Goal: Task Accomplishment & Management: Manage account settings

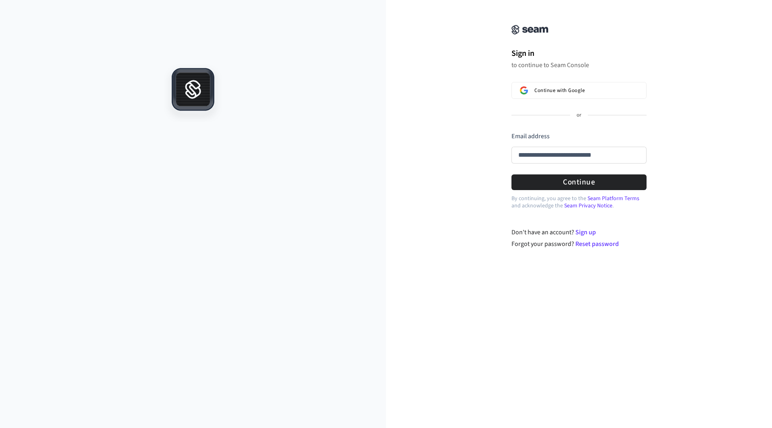
click at [533, 154] on input "**********" at bounding box center [578, 155] width 135 height 17
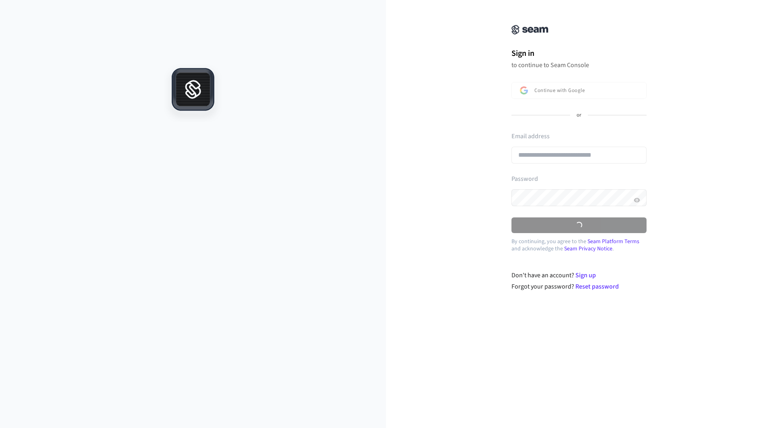
type input "**********"
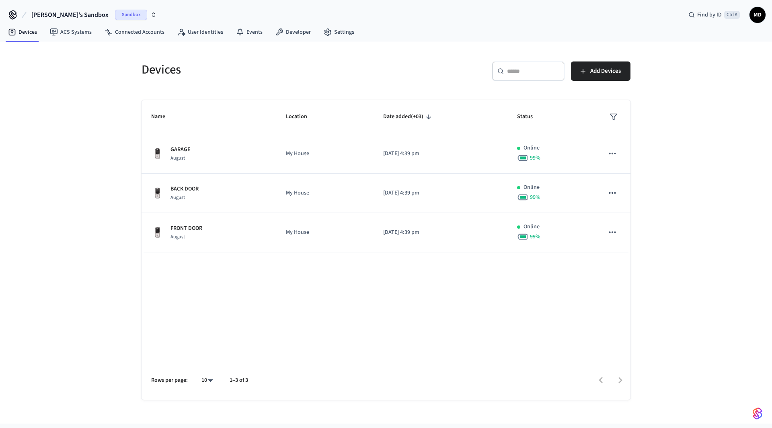
click at [150, 18] on icon "button" at bounding box center [153, 15] width 6 height 6
click at [143, 12] on div "Brett's Sandbox Sandbox Find by ID Ctrl K MD" at bounding box center [386, 11] width 772 height 23
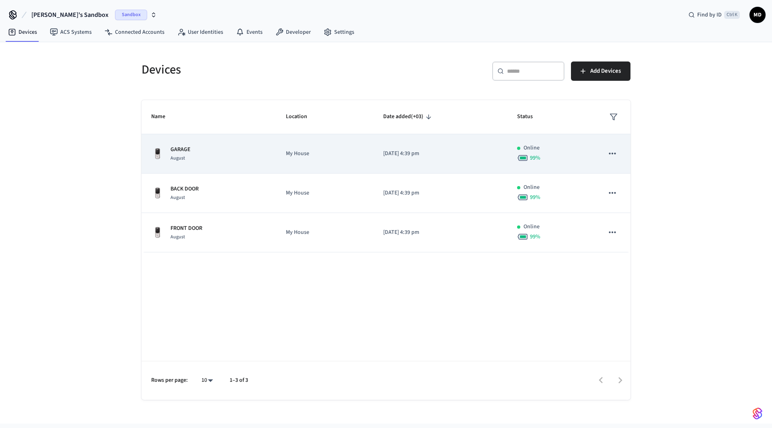
click at [189, 151] on p "GARAGE" at bounding box center [180, 149] width 20 height 8
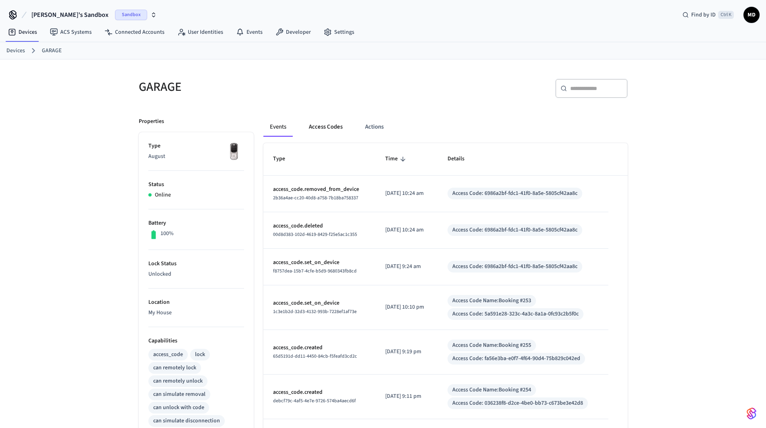
click at [326, 125] on button "Access Codes" at bounding box center [325, 126] width 47 height 19
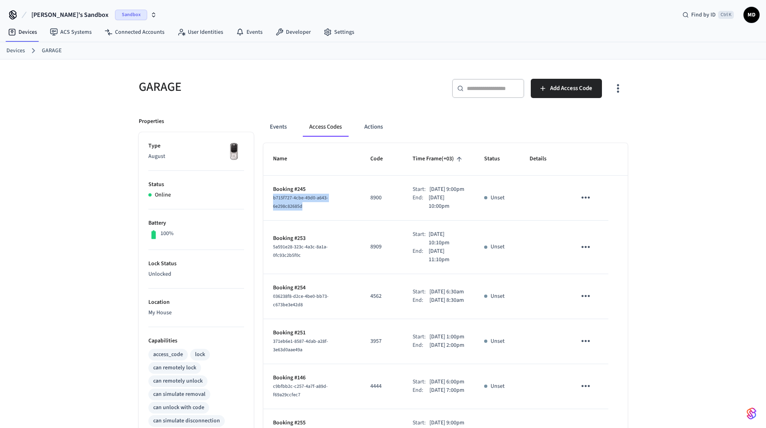
drag, startPoint x: 303, startPoint y: 209, endPoint x: 264, endPoint y: 203, distance: 39.4
click at [264, 203] on td "Booking #245 b715f727-4cbe-49d0-a643-6e298c82685d" at bounding box center [311, 198] width 97 height 45
click at [308, 218] on td "Booking #245 b715f727-4cbe-49d0-a643-6e298c82685d" at bounding box center [311, 198] width 97 height 45
drag, startPoint x: 306, startPoint y: 211, endPoint x: 267, endPoint y: 199, distance: 40.8
click at [267, 199] on td "Booking #245 b715f727-4cbe-49d0-a643-6e298c82685d" at bounding box center [311, 198] width 97 height 45
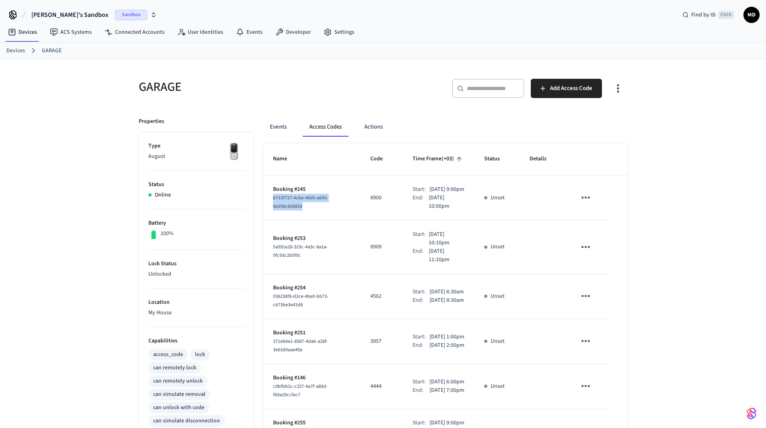
click at [328, 211] on div "b715f727-4cbe-49d0-a643-6e298c82685d" at bounding box center [312, 202] width 78 height 17
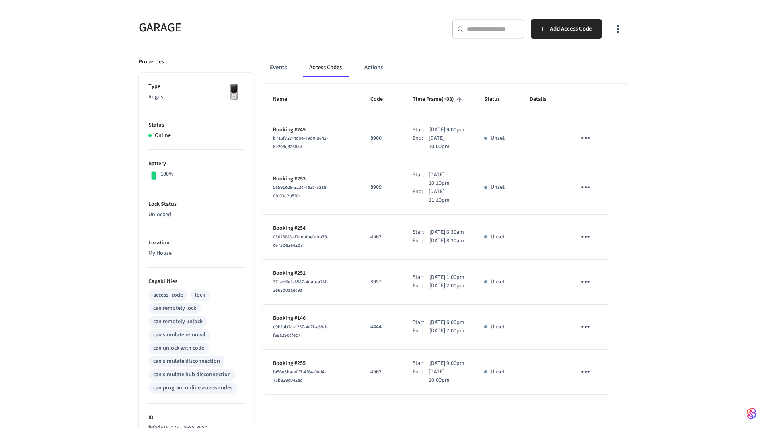
scroll to position [40, 0]
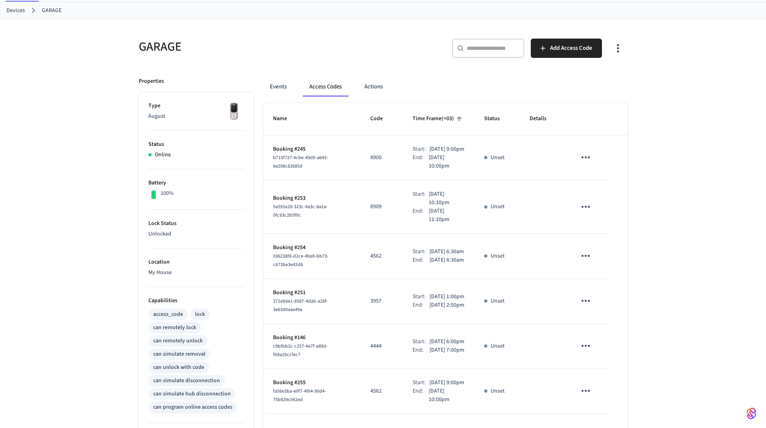
drag, startPoint x: 404, startPoint y: 147, endPoint x: 453, endPoint y: 177, distance: 57.6
click at [453, 170] on div "Start: Sep 2nd 2025 9:00pm End: Sep 2nd 2025 10:00pm" at bounding box center [438, 157] width 53 height 25
click at [469, 177] on td "Start: Sep 2nd 2025 9:00pm End: Sep 2nd 2025 10:00pm" at bounding box center [439, 157] width 72 height 45
drag, startPoint x: 308, startPoint y: 152, endPoint x: 268, endPoint y: 152, distance: 39.4
click at [268, 152] on td "Booking #245 b715f727-4cbe-49d0-a643-6e298c82685d" at bounding box center [311, 157] width 97 height 45
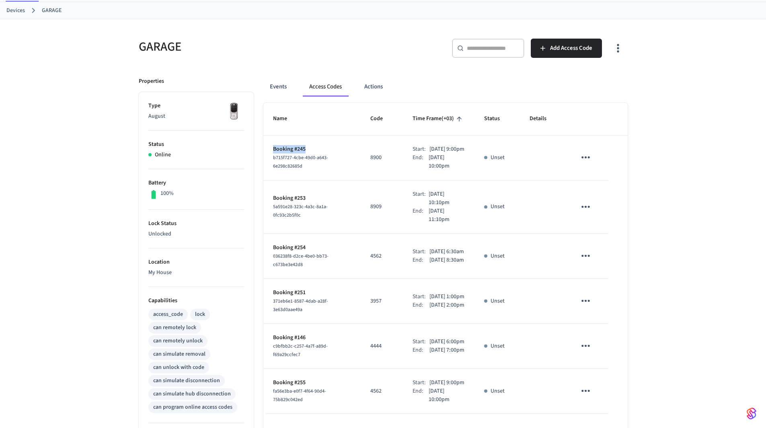
click at [328, 146] on td "Booking #245 b715f727-4cbe-49d0-a643-6e298c82685d" at bounding box center [311, 157] width 97 height 45
click at [333, 149] on td "Booking #245 b715f727-4cbe-49d0-a643-6e298c82685d" at bounding box center [311, 157] width 97 height 45
click at [412, 164] on div "End:" at bounding box center [420, 162] width 16 height 17
click at [586, 158] on icon "sticky table" at bounding box center [585, 157] width 8 height 2
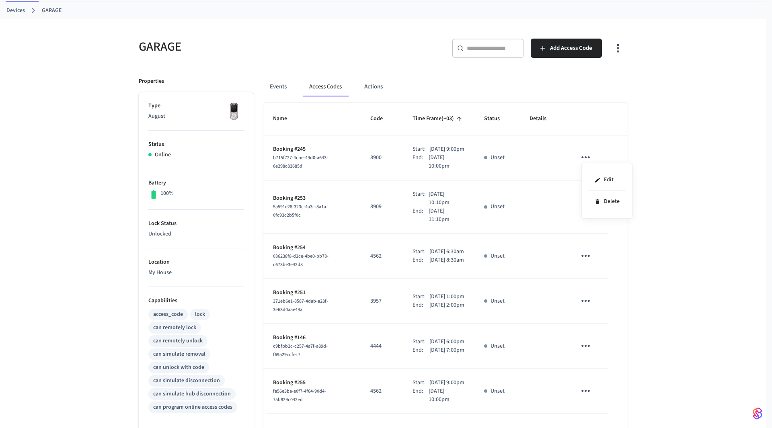
click at [546, 168] on div at bounding box center [386, 214] width 772 height 428
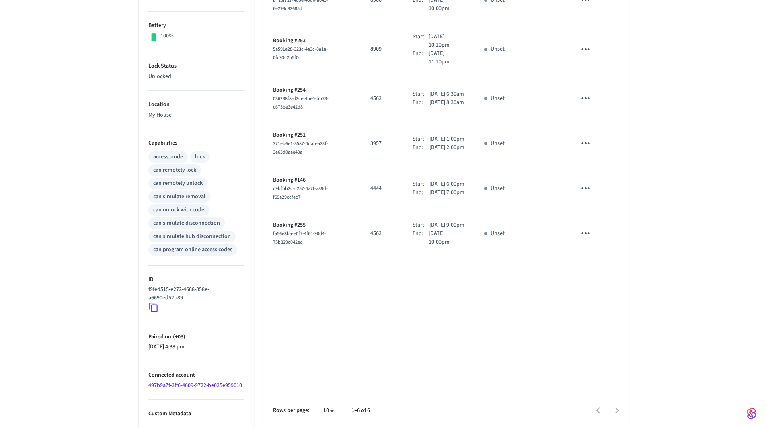
scroll to position [199, 0]
click at [615, 408] on div at bounding box center [502, 408] width 249 height 19
click at [619, 409] on div at bounding box center [502, 408] width 249 height 19
click at [596, 408] on div at bounding box center [502, 408] width 249 height 19
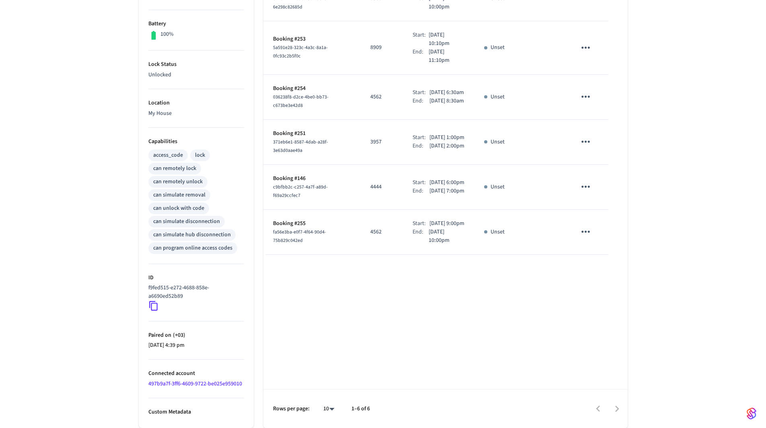
click at [596, 408] on div at bounding box center [502, 408] width 249 height 19
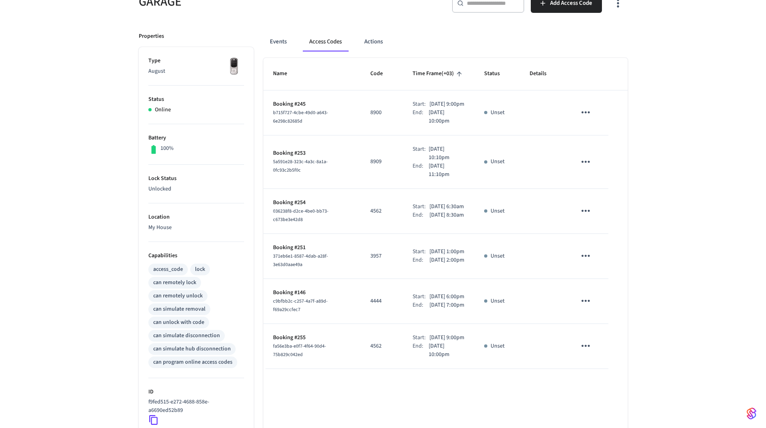
scroll to position [119, 0]
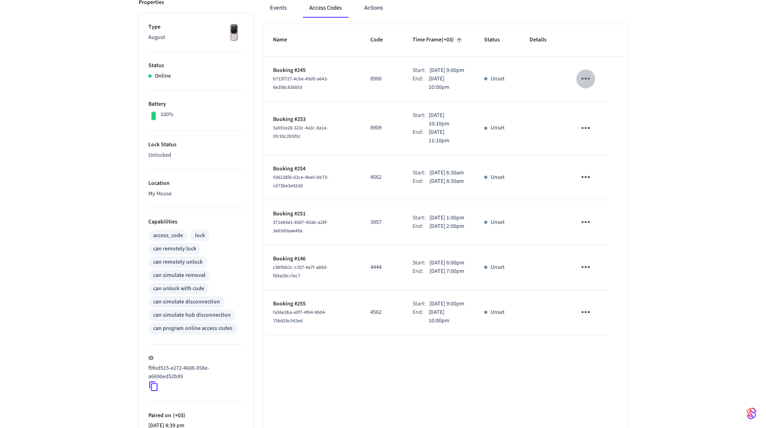
click at [586, 82] on icon "sticky table" at bounding box center [585, 78] width 12 height 12
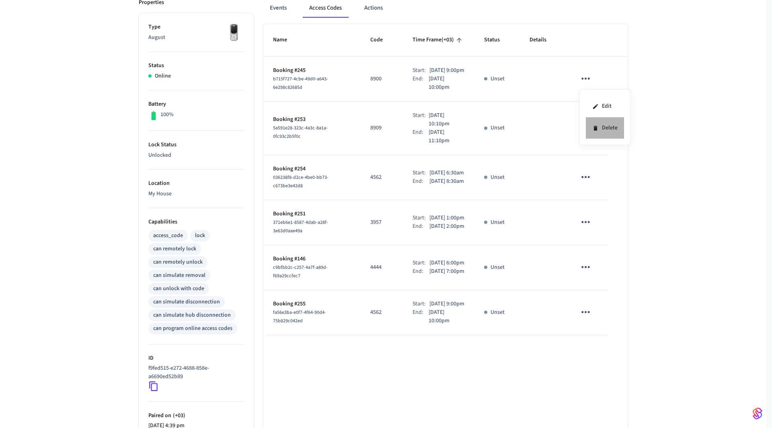
click at [616, 127] on li "Delete" at bounding box center [605, 127] width 38 height 21
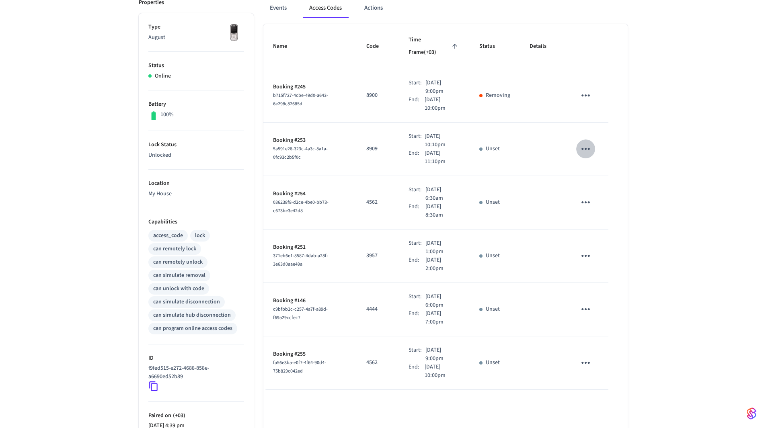
click at [586, 143] on icon "sticky table" at bounding box center [585, 149] width 12 height 12
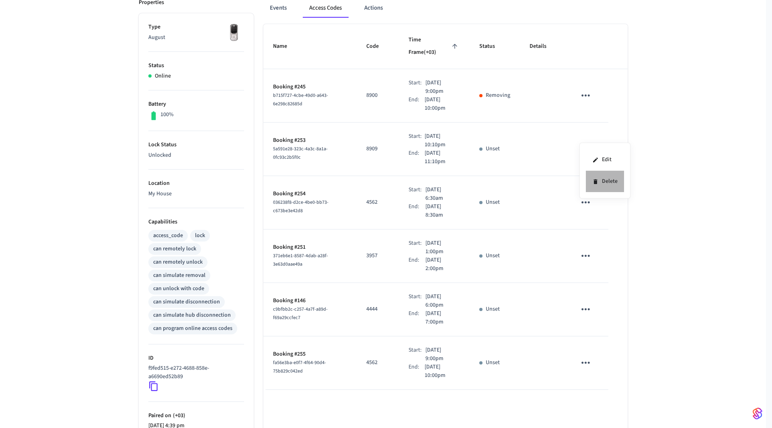
click at [604, 181] on li "Delete" at bounding box center [605, 181] width 38 height 21
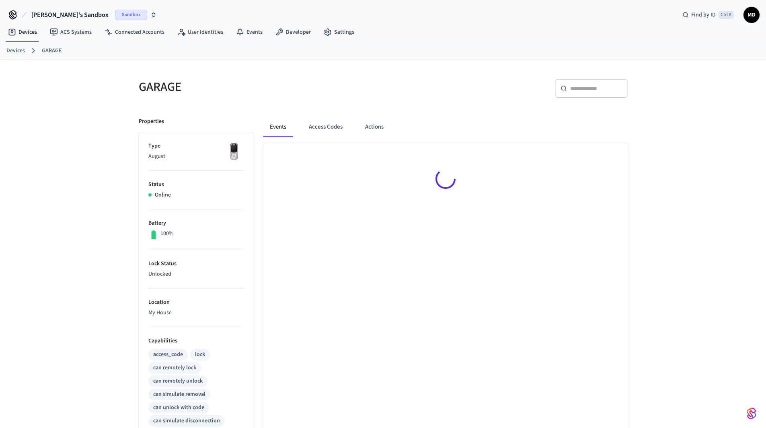
scroll to position [119, 0]
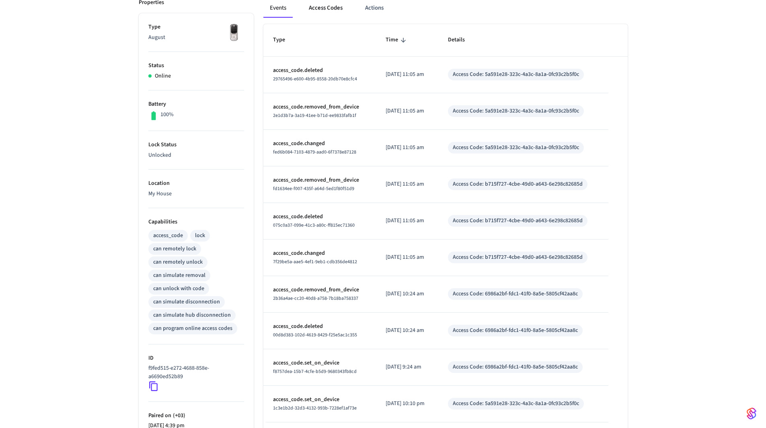
click at [324, 8] on button "Access Codes" at bounding box center [325, 7] width 47 height 19
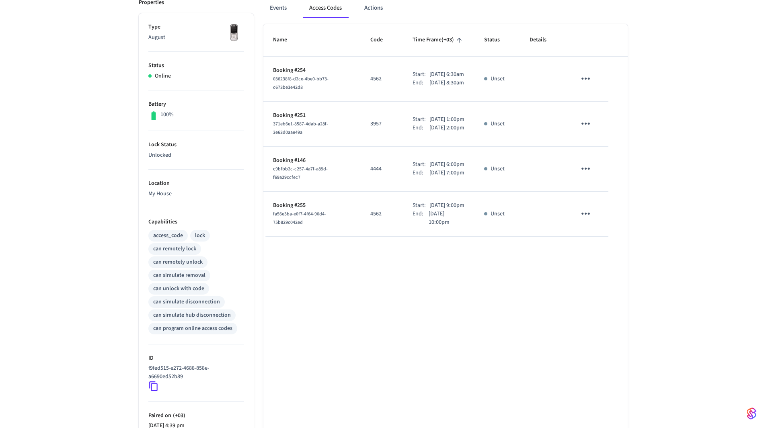
click at [580, 82] on icon "sticky table" at bounding box center [585, 78] width 12 height 12
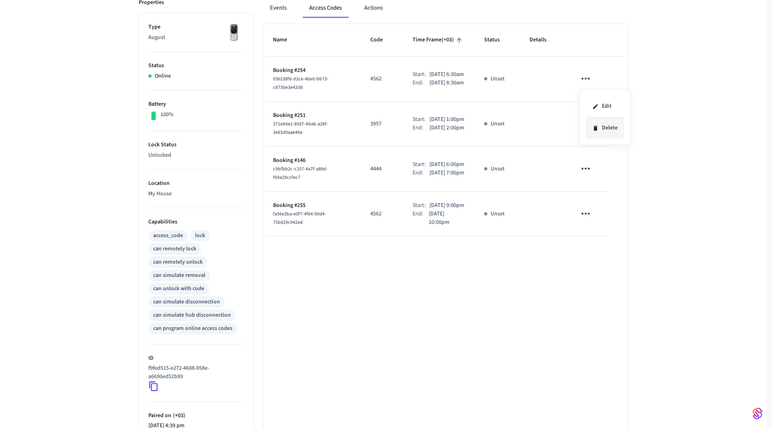
click at [606, 127] on li "Delete" at bounding box center [605, 127] width 38 height 21
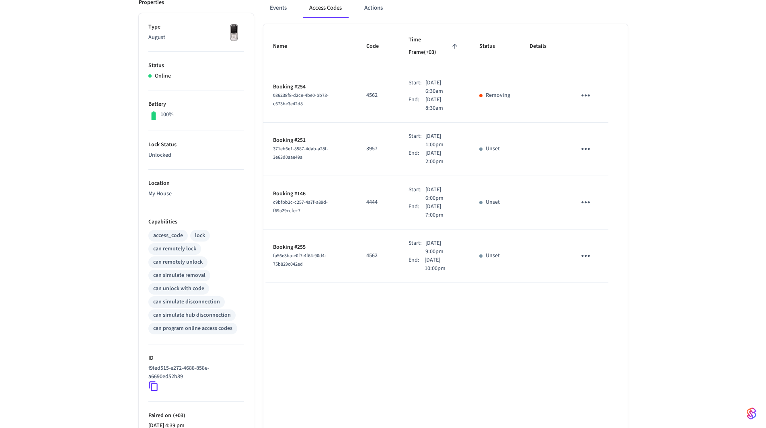
click at [586, 143] on icon "sticky table" at bounding box center [585, 149] width 12 height 12
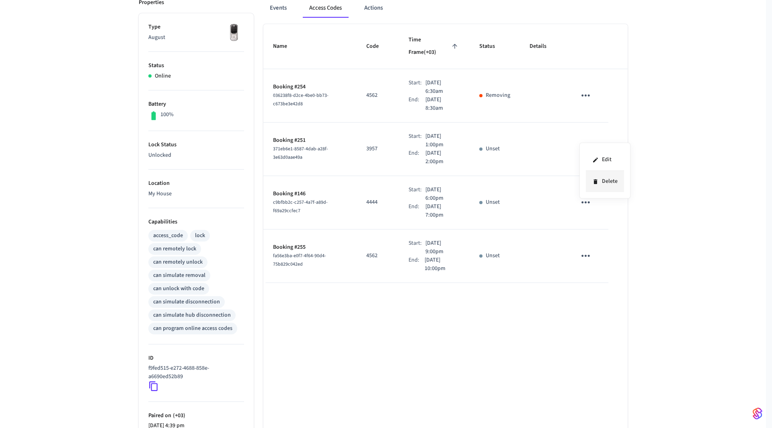
click at [605, 181] on li "Delete" at bounding box center [605, 181] width 38 height 21
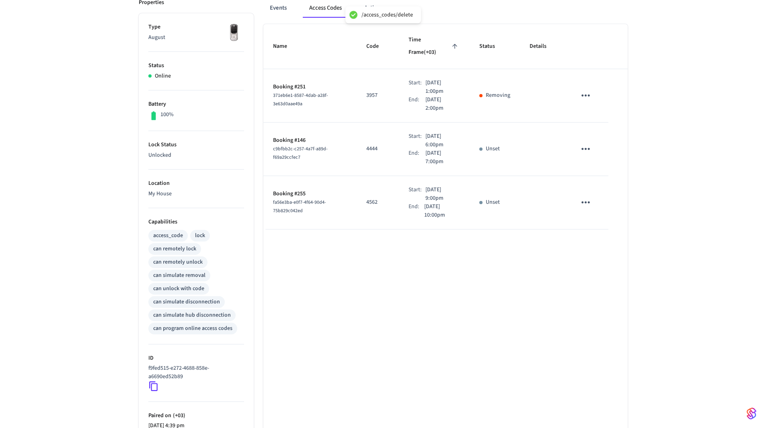
click at [589, 143] on icon "sticky table" at bounding box center [585, 149] width 12 height 12
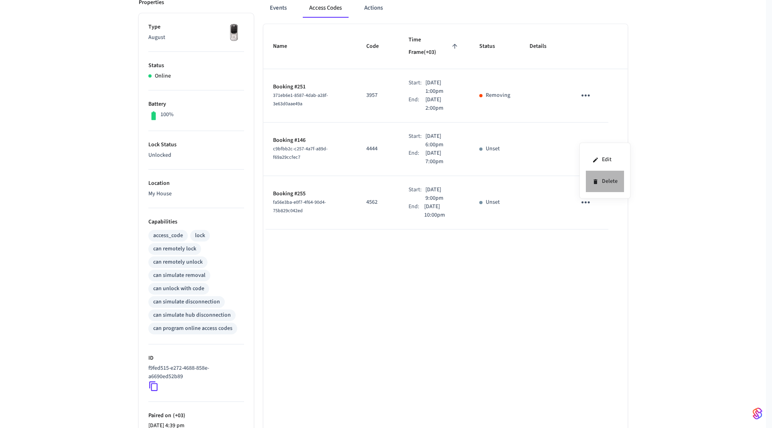
click at [612, 183] on li "Delete" at bounding box center [605, 181] width 38 height 21
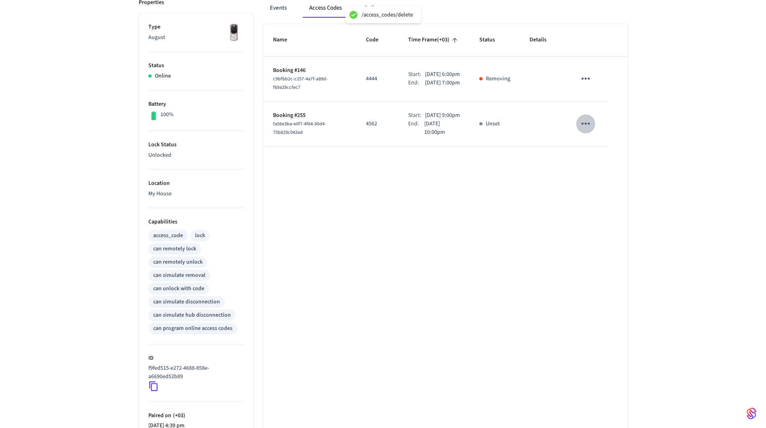
click at [588, 125] on icon "sticky table" at bounding box center [585, 124] width 8 height 2
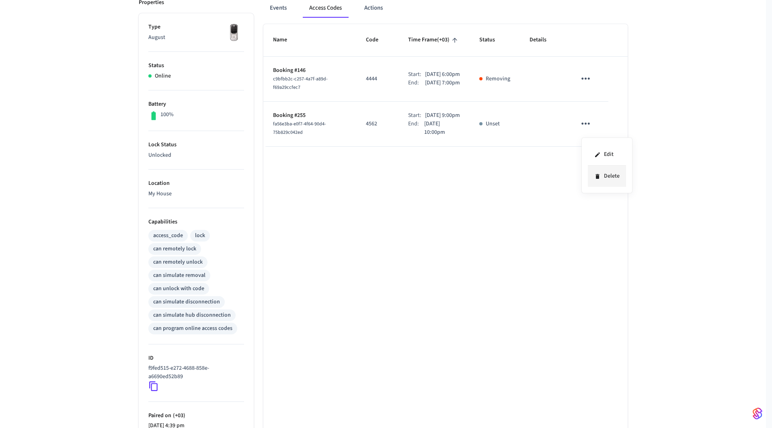
click at [610, 173] on li "Delete" at bounding box center [607, 176] width 38 height 21
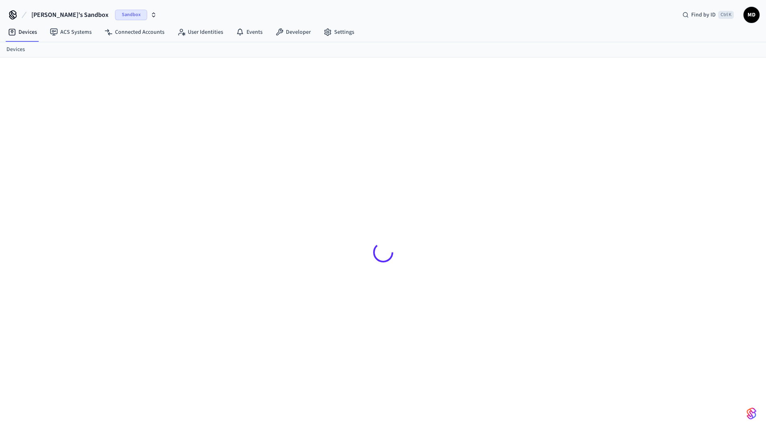
scroll to position [11, 0]
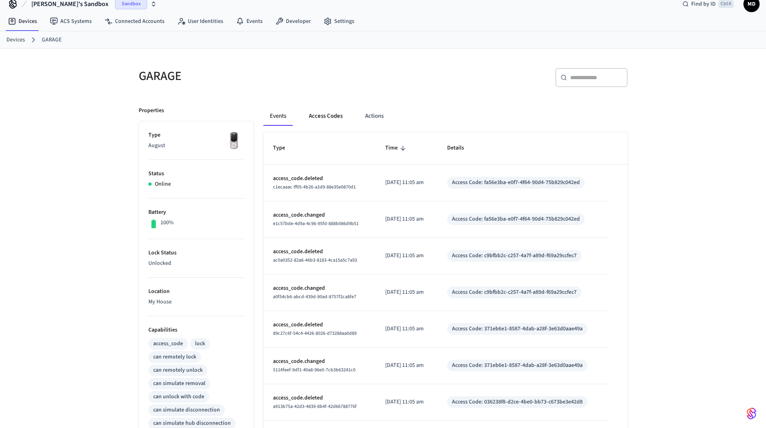
click at [326, 115] on button "Access Codes" at bounding box center [325, 116] width 47 height 19
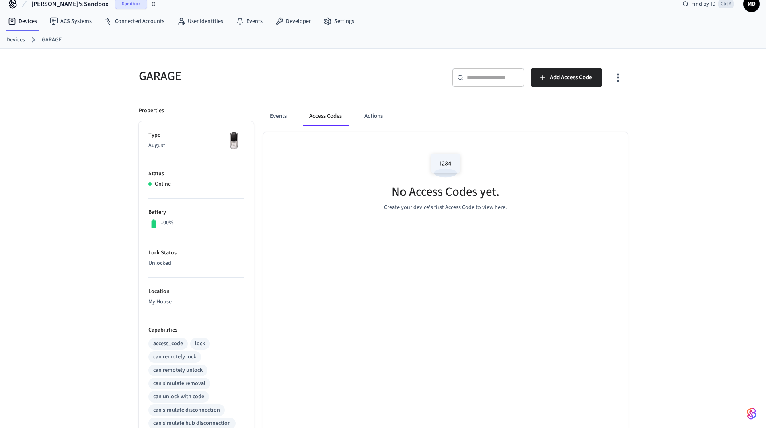
click at [8, 36] on link "Devices" at bounding box center [15, 40] width 18 height 8
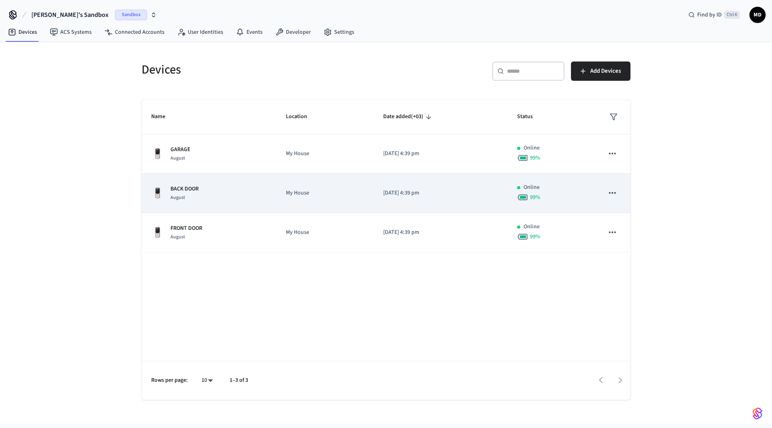
click at [193, 190] on p "BACK DOOR" at bounding box center [184, 189] width 28 height 8
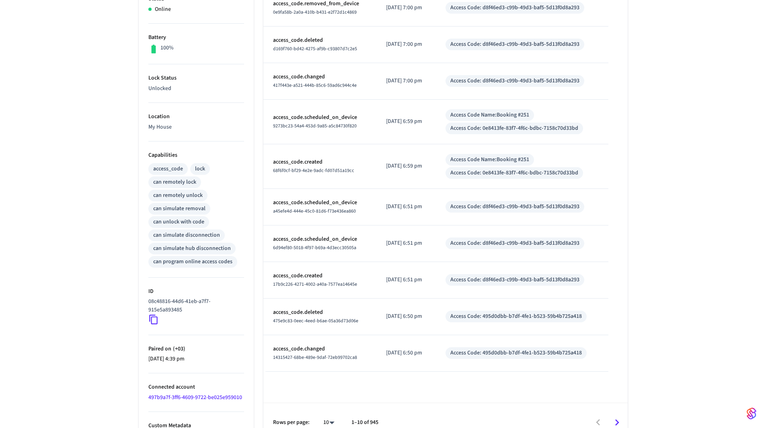
scroll to position [199, 0]
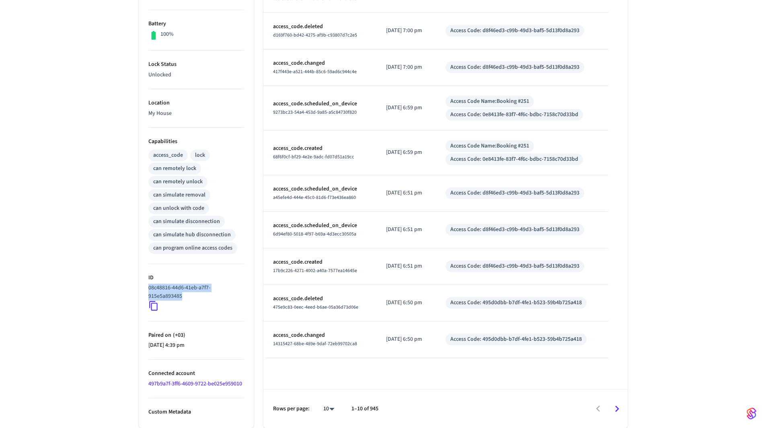
drag, startPoint x: 186, startPoint y: 298, endPoint x: 146, endPoint y: 289, distance: 41.2
click at [146, 289] on ul "Type August Status Online Battery 100% Lock Status Unlocked Location My House C…" at bounding box center [196, 180] width 115 height 495
click at [189, 299] on p "08c48816-44d6-41eb-a7f7-915e5a893485" at bounding box center [194, 292] width 92 height 17
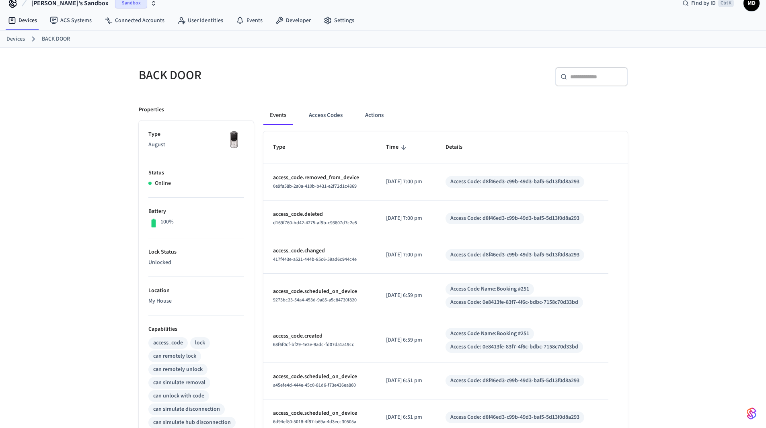
scroll to position [0, 0]
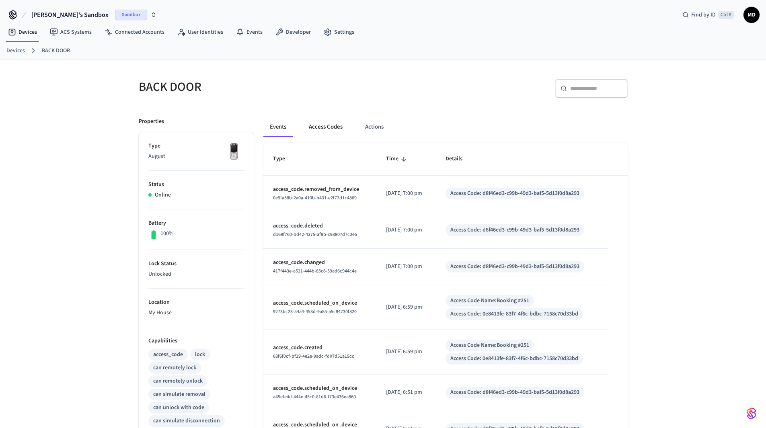
click at [331, 126] on button "Access Codes" at bounding box center [325, 126] width 47 height 19
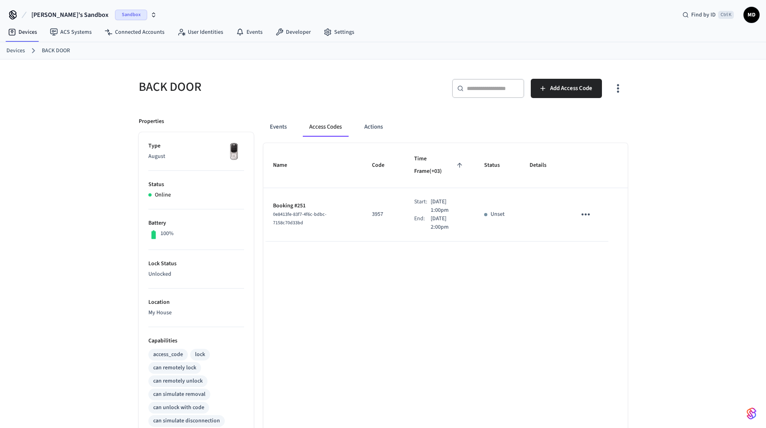
click at [585, 208] on icon "sticky table" at bounding box center [585, 214] width 12 height 12
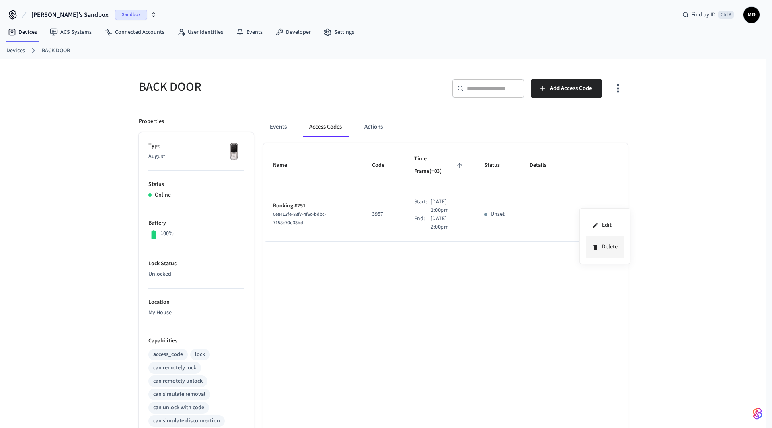
click at [609, 245] on li "Delete" at bounding box center [605, 246] width 38 height 21
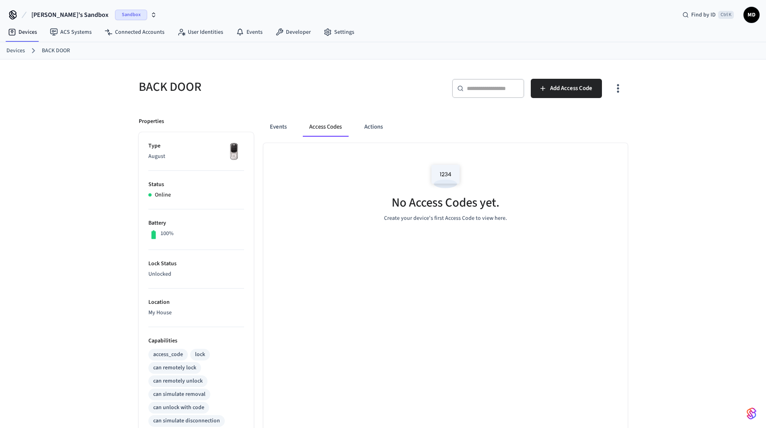
click at [18, 53] on link "Devices" at bounding box center [15, 51] width 18 height 8
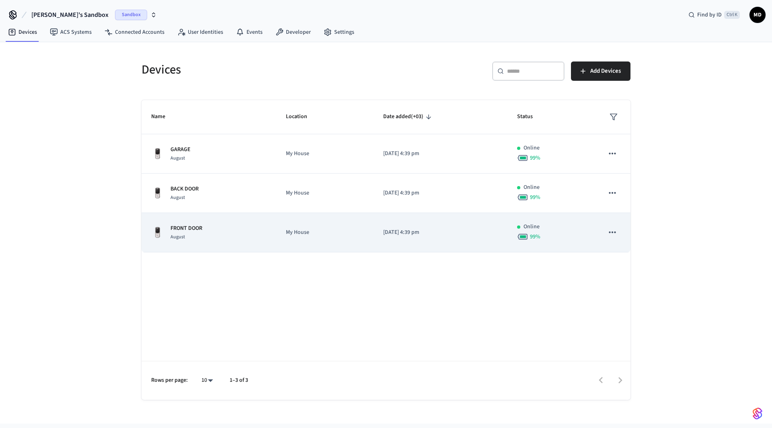
click at [190, 229] on p "FRONT DOOR" at bounding box center [186, 228] width 32 height 8
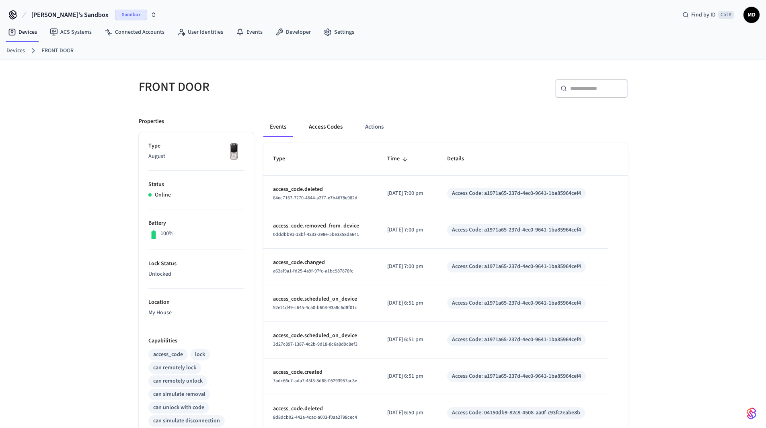
click at [331, 121] on button "Access Codes" at bounding box center [325, 126] width 47 height 19
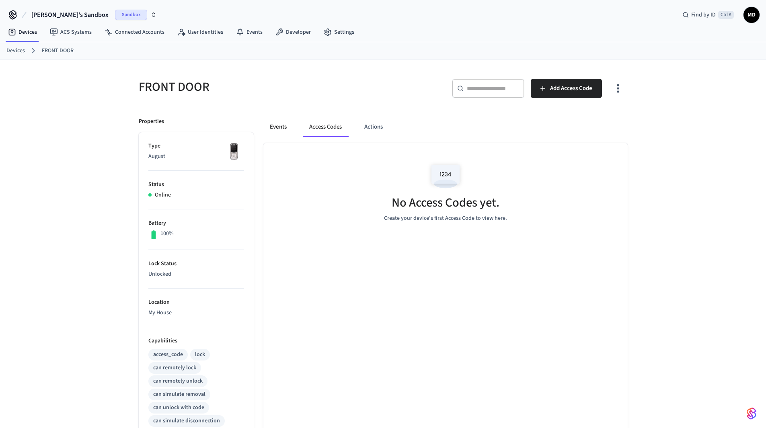
click at [284, 127] on button "Events" at bounding box center [278, 126] width 30 height 19
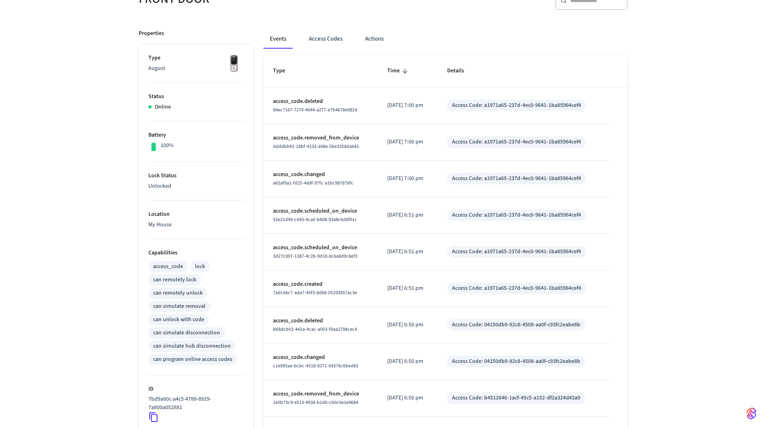
scroll to position [39, 0]
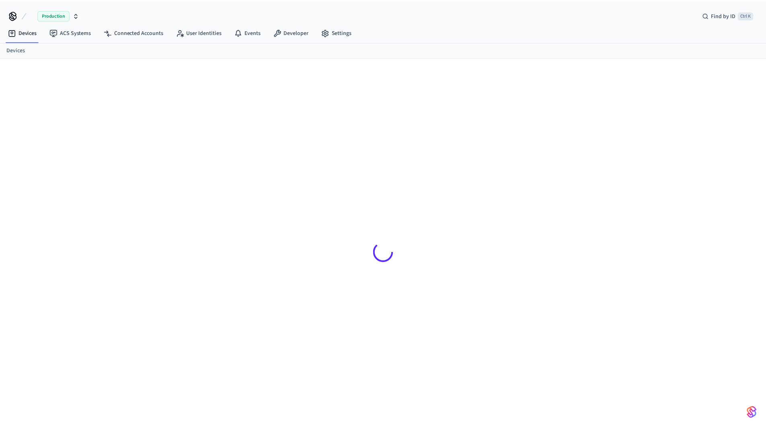
scroll to position [11, 0]
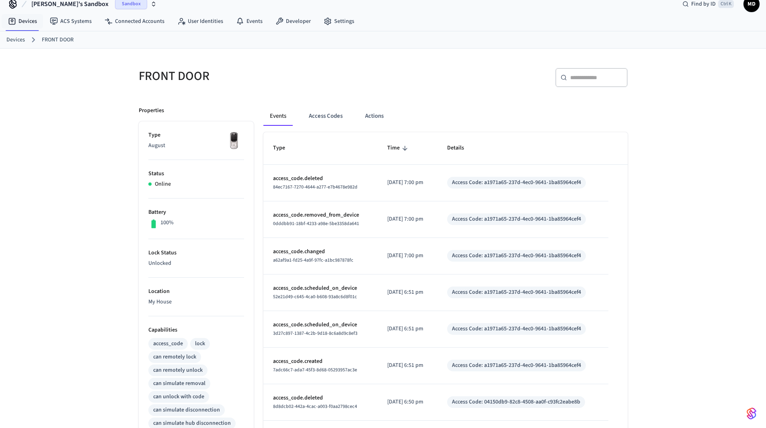
click at [17, 39] on link "Devices" at bounding box center [15, 40] width 18 height 8
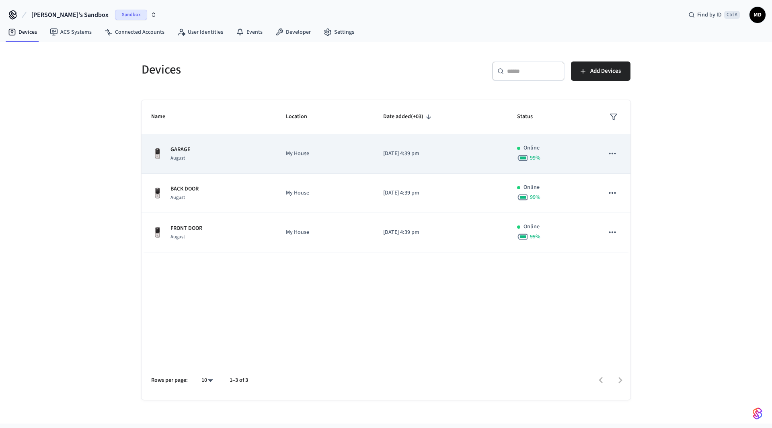
click at [187, 149] on p "GARAGE" at bounding box center [180, 149] width 20 height 8
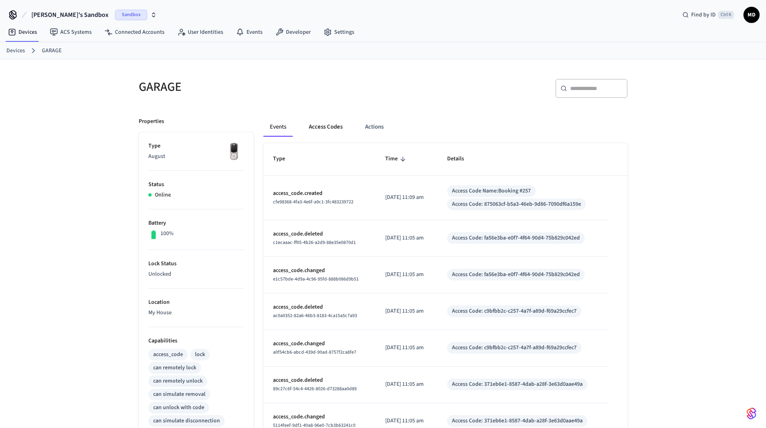
click at [332, 125] on button "Access Codes" at bounding box center [325, 126] width 47 height 19
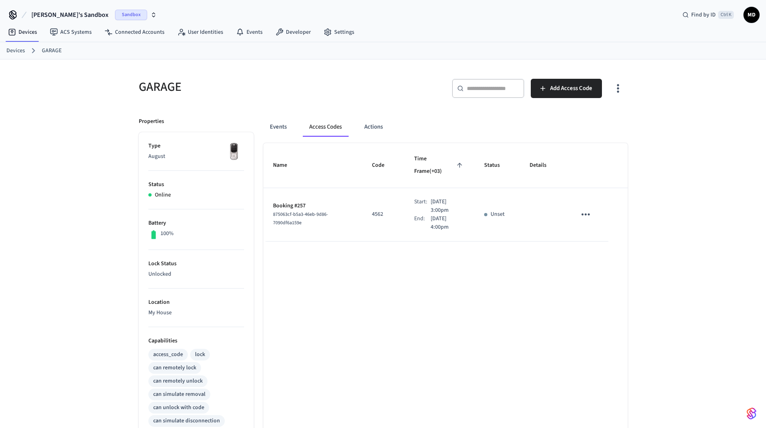
drag, startPoint x: 441, startPoint y: 199, endPoint x: 420, endPoint y: 198, distance: 21.0
click at [420, 198] on div "Start: Sep 9th 2025 3:00pm" at bounding box center [439, 206] width 51 height 17
click at [432, 223] on td "Start: Sep 9th 2025 3:00pm End: Sep 9th 2025 4:00pm" at bounding box center [439, 214] width 70 height 53
drag, startPoint x: 440, startPoint y: 215, endPoint x: 410, endPoint y: 213, distance: 30.2
click at [414, 215] on div "End: Sep 9th 2025 4:00pm" at bounding box center [439, 223] width 51 height 17
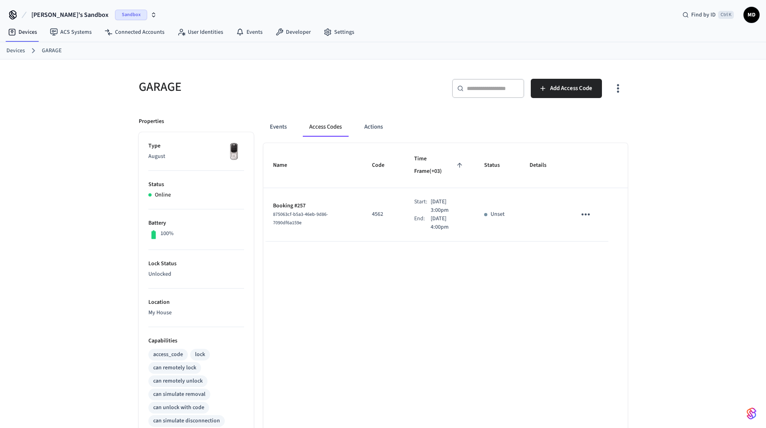
click at [412, 224] on td "Start: Sep 9th 2025 3:00pm End: Sep 9th 2025 4:00pm" at bounding box center [439, 214] width 70 height 53
drag, startPoint x: 447, startPoint y: 197, endPoint x: 416, endPoint y: 201, distance: 31.2
click at [416, 201] on div "Start: Sep 9th 2025 3:00pm" at bounding box center [439, 206] width 51 height 17
click at [430, 218] on p "Sep 9th 2025 4:00pm" at bounding box center [447, 223] width 34 height 17
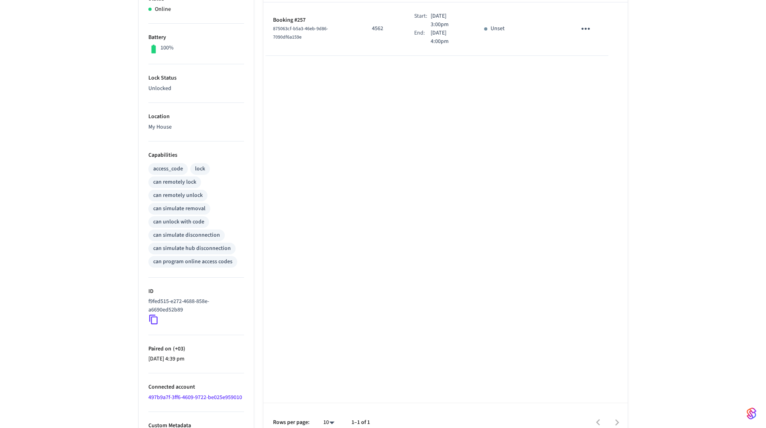
scroll to position [199, 0]
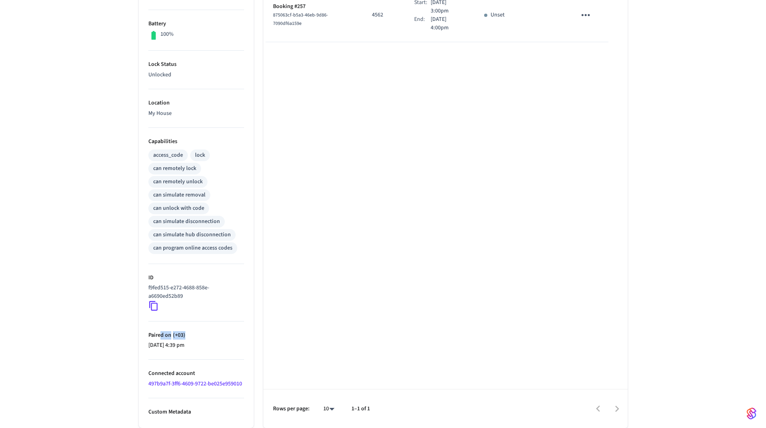
drag, startPoint x: 184, startPoint y: 336, endPoint x: 159, endPoint y: 336, distance: 25.3
click at [159, 336] on p "Paired on ( +03 )" at bounding box center [196, 335] width 96 height 8
click at [215, 335] on p "Paired on ( +03 )" at bounding box center [196, 335] width 96 height 8
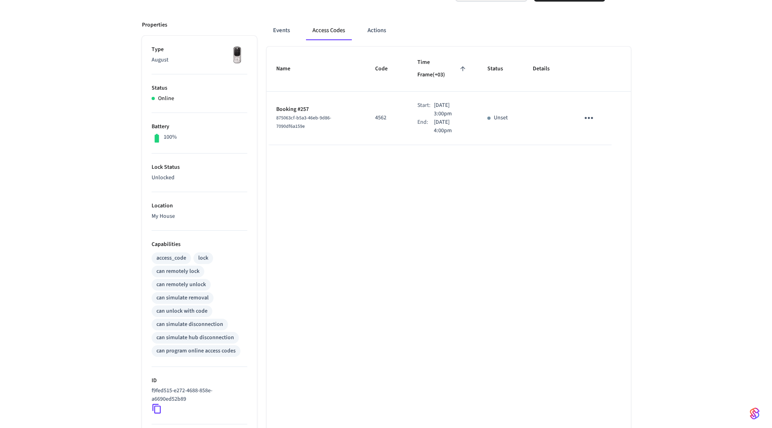
scroll to position [79, 0]
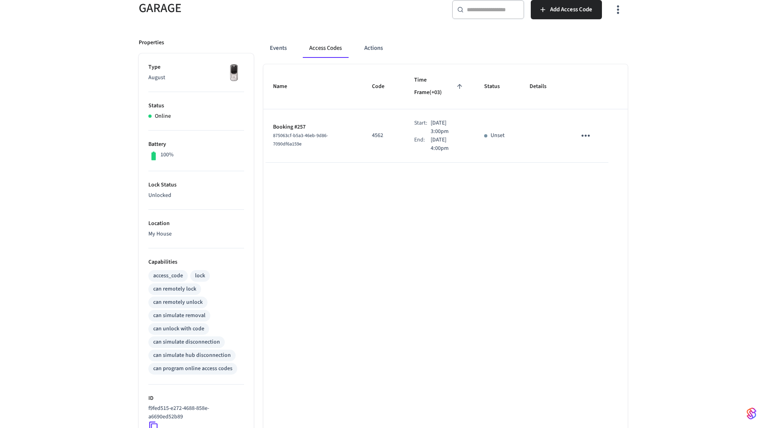
drag, startPoint x: 430, startPoint y: 120, endPoint x: 440, endPoint y: 121, distance: 9.7
click at [440, 121] on p "Sep 9th 2025 3:00pm" at bounding box center [447, 127] width 34 height 17
click at [430, 121] on p "Sep 9th 2025 3:00pm" at bounding box center [447, 127] width 34 height 17
click at [618, 10] on icon "button" at bounding box center [618, 10] width 2 height 8
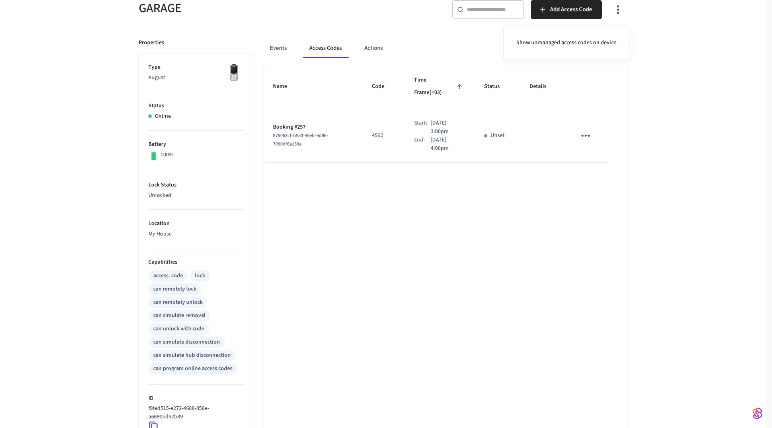
click at [569, 169] on div at bounding box center [386, 214] width 772 height 428
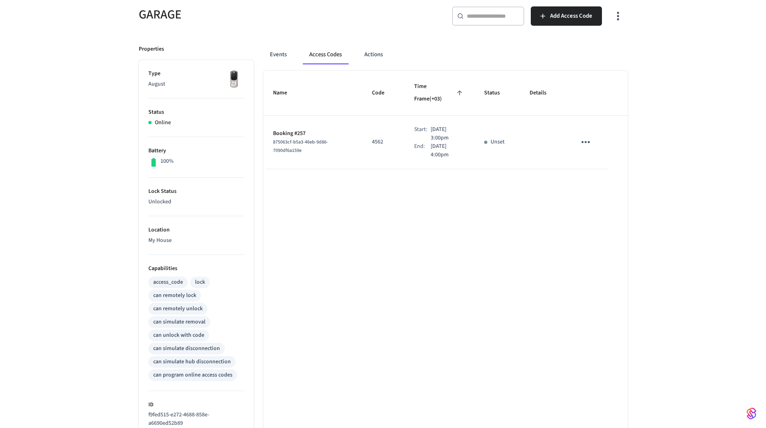
scroll to position [0, 0]
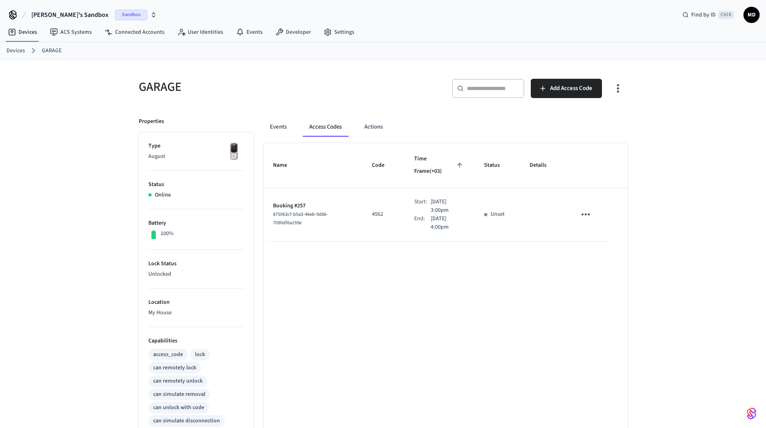
click at [20, 52] on link "Devices" at bounding box center [15, 51] width 18 height 8
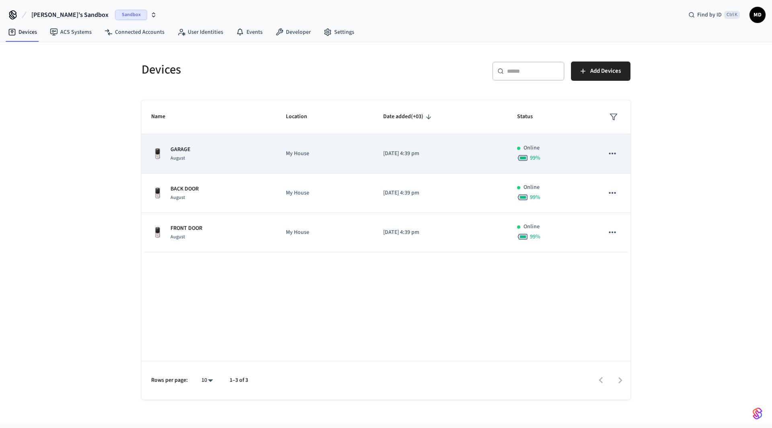
click at [613, 153] on icon "sticky table" at bounding box center [612, 153] width 10 height 10
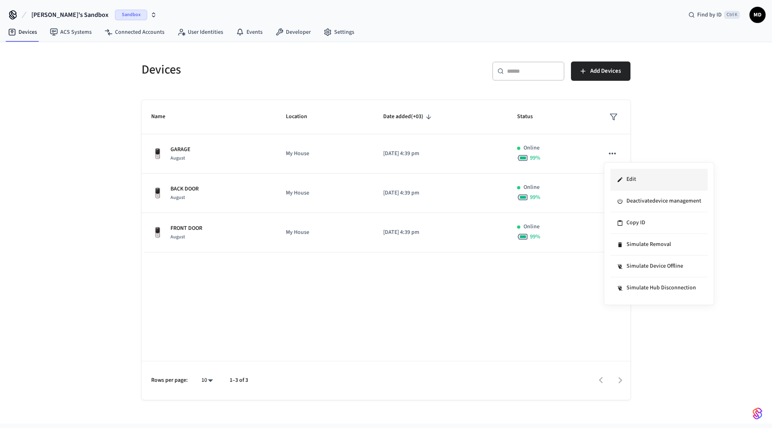
click at [648, 181] on li "Edit" at bounding box center [658, 180] width 97 height 22
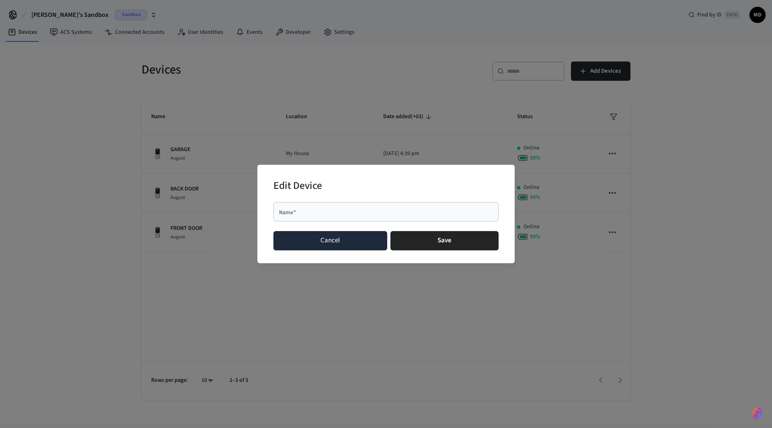
click at [358, 246] on button "Cancel" at bounding box center [330, 240] width 114 height 19
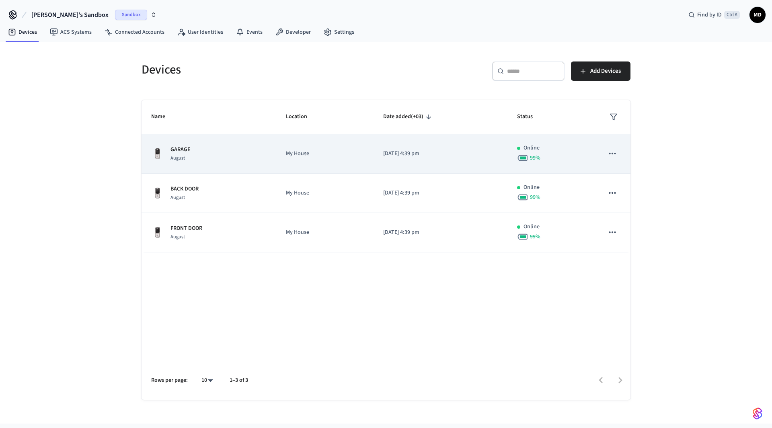
click at [609, 156] on icon "sticky table" at bounding box center [612, 153] width 10 height 10
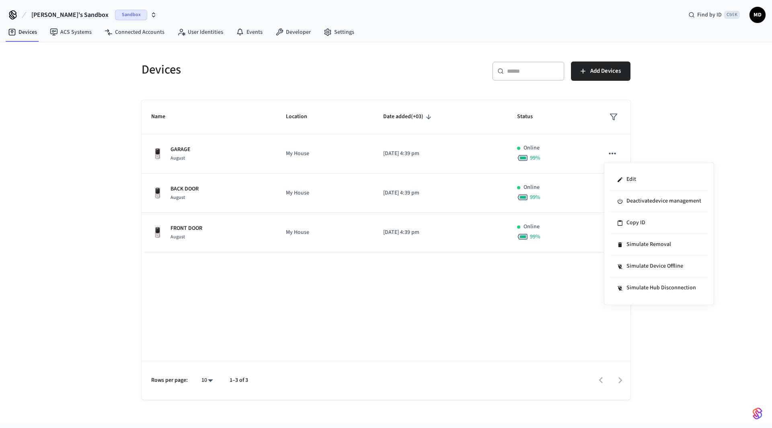
click at [477, 295] on div at bounding box center [386, 214] width 772 height 428
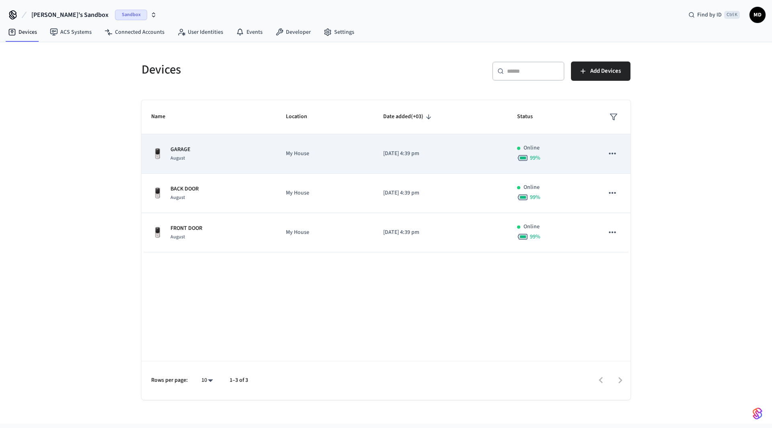
click at [181, 150] on p "GARAGE" at bounding box center [180, 149] width 20 height 8
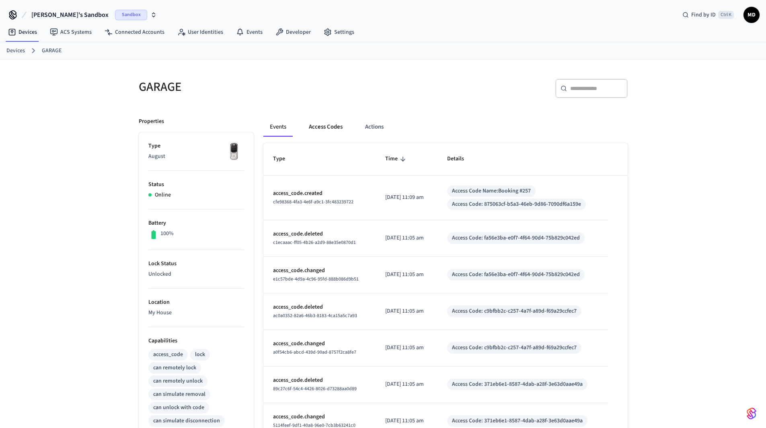
click at [328, 126] on button "Access Codes" at bounding box center [325, 126] width 47 height 19
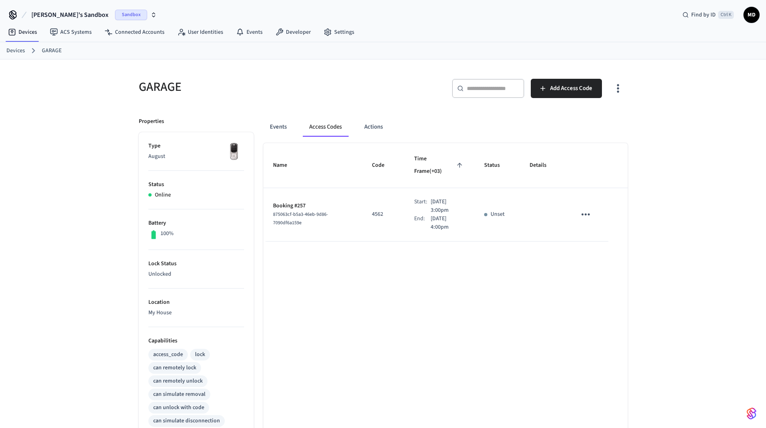
click at [10, 48] on link "Devices" at bounding box center [15, 51] width 18 height 8
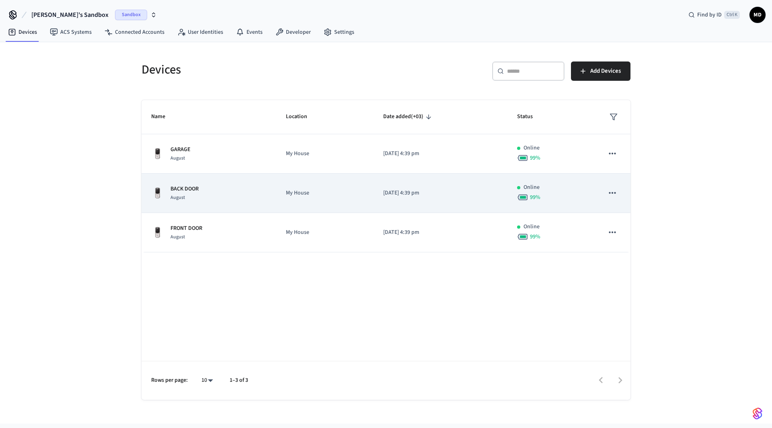
click at [188, 190] on p "BACK DOOR" at bounding box center [184, 189] width 28 height 8
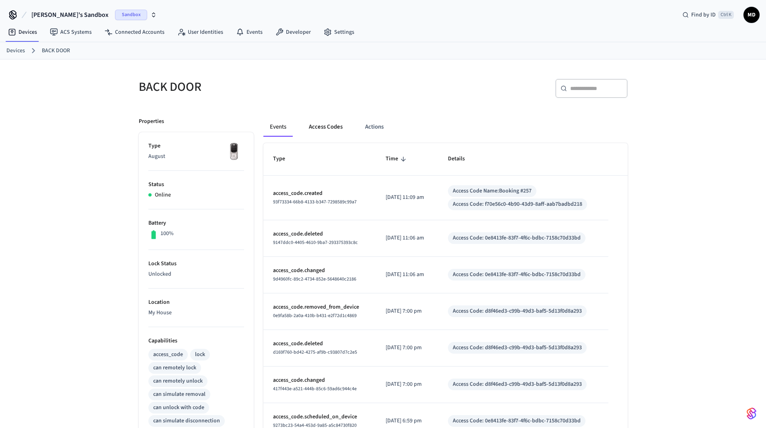
click at [324, 129] on button "Access Codes" at bounding box center [325, 126] width 47 height 19
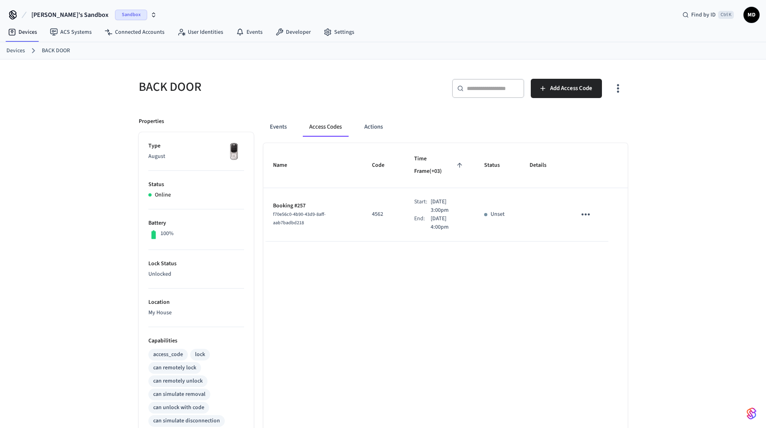
click at [11, 53] on link "Devices" at bounding box center [15, 51] width 18 height 8
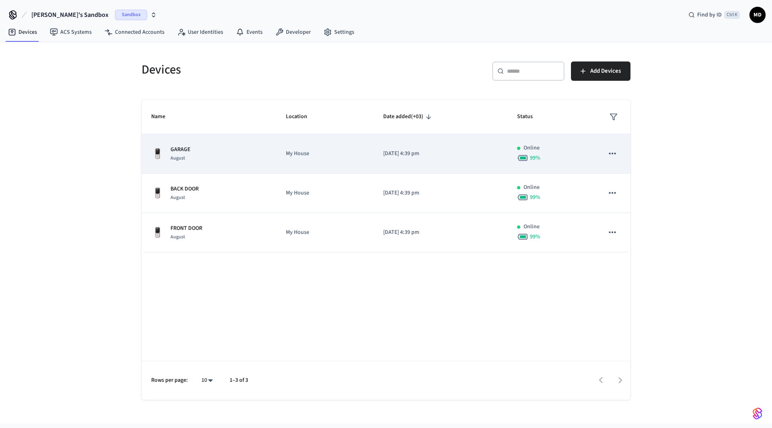
click at [240, 156] on div "GARAGE August" at bounding box center [208, 153] width 115 height 17
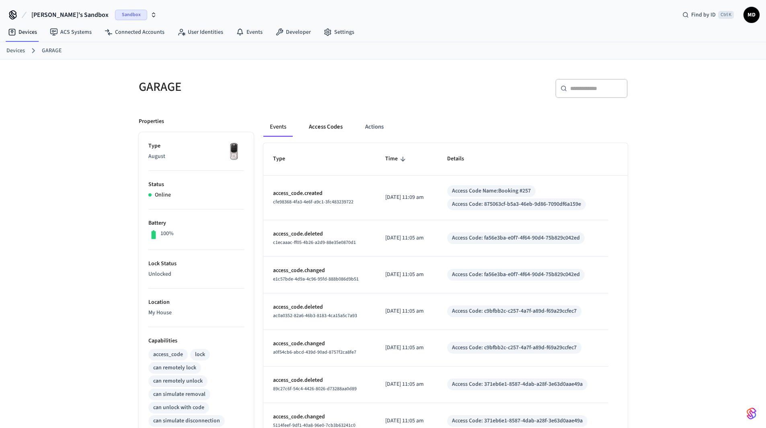
click at [340, 126] on button "Access Codes" at bounding box center [325, 126] width 47 height 19
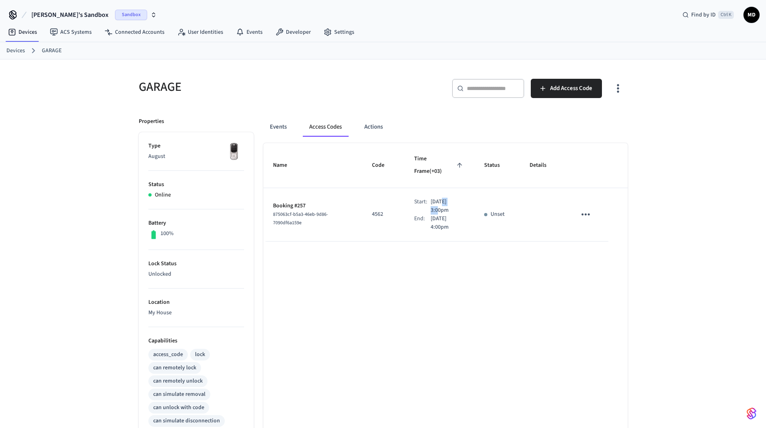
drag, startPoint x: 430, startPoint y: 189, endPoint x: 444, endPoint y: 189, distance: 14.1
click at [444, 198] on p "[DATE] 3:00pm" at bounding box center [447, 206] width 34 height 17
drag, startPoint x: 430, startPoint y: 204, endPoint x: 444, endPoint y: 203, distance: 14.1
click at [444, 215] on p "[DATE] 4:00pm" at bounding box center [447, 223] width 34 height 17
click at [436, 268] on div "Name Code Time Frame (+03) Status Details Booking #257 875063cf-b5a3-46eb-9d86-…" at bounding box center [445, 385] width 364 height 484
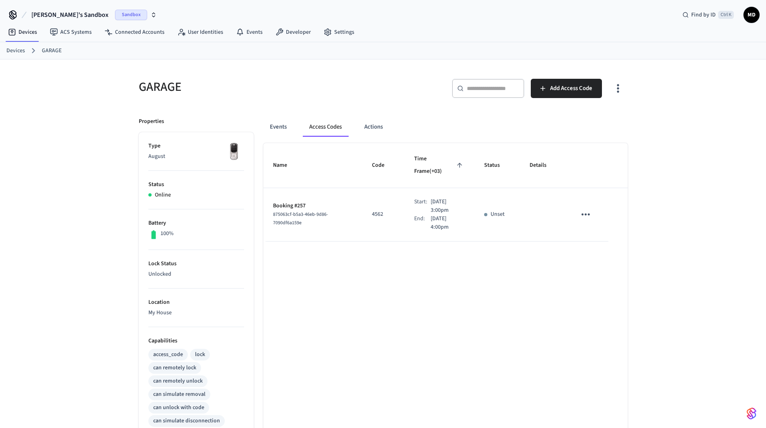
click at [12, 49] on link "Devices" at bounding box center [15, 51] width 18 height 8
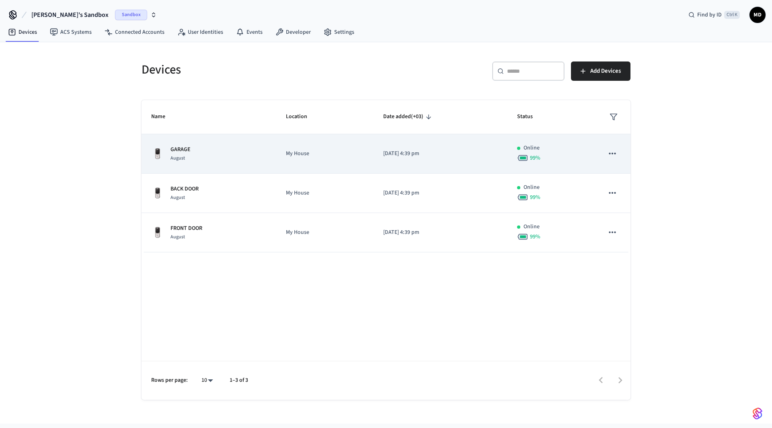
click at [196, 147] on div "GARAGE August" at bounding box center [208, 153] width 115 height 17
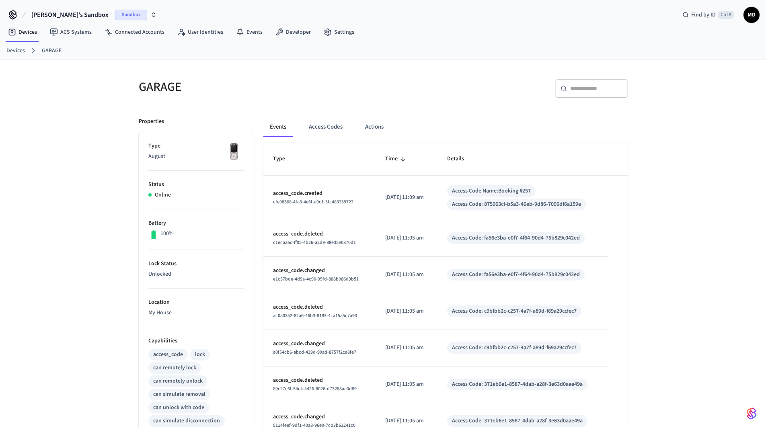
click at [324, 117] on div "Events Access Codes Actions Type Time Details access_code.created cfe98368-4fa3…" at bounding box center [441, 368] width 374 height 520
click at [326, 128] on button "Access Codes" at bounding box center [325, 126] width 47 height 19
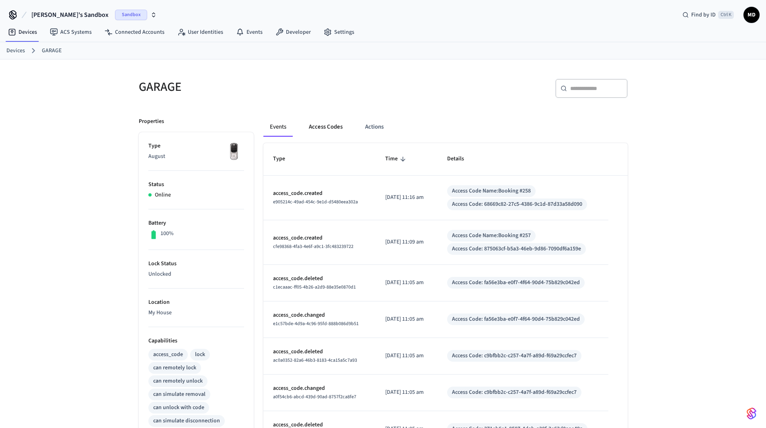
click at [321, 124] on button "Access Codes" at bounding box center [325, 126] width 47 height 19
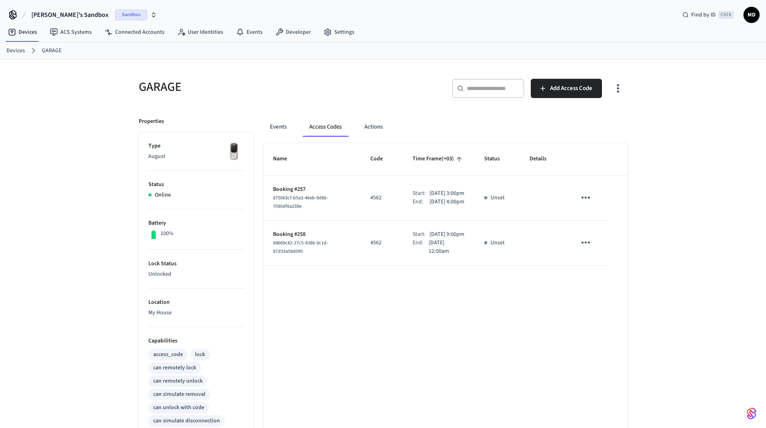
drag, startPoint x: 274, startPoint y: 194, endPoint x: 463, endPoint y: 216, distance: 190.2
click at [463, 216] on tr "Booking #257 875063cf-b5a3-46eb-9d86-7090df6a159e 4562 Start: [DATE] 3:00pm End…" at bounding box center [445, 198] width 364 height 45
click at [464, 221] on td "Start: [DATE] 3:00pm End: [DATE] 4:00pm" at bounding box center [439, 198] width 72 height 45
drag, startPoint x: 358, startPoint y: 199, endPoint x: 375, endPoint y: 203, distance: 17.2
click at [375, 203] on td "4562" at bounding box center [382, 198] width 42 height 45
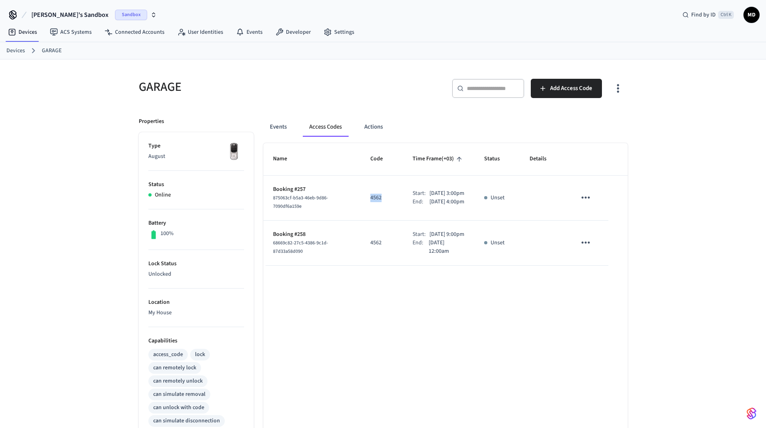
drag, startPoint x: 419, startPoint y: 188, endPoint x: 442, endPoint y: 214, distance: 34.7
click at [442, 206] on div "Start: [DATE] 3:00pm End: [DATE] 4:00pm" at bounding box center [438, 197] width 52 height 17
click at [467, 221] on td "Start: [DATE] 3:00pm End: [DATE] 4:00pm" at bounding box center [439, 198] width 72 height 45
click at [336, 33] on link "Settings" at bounding box center [338, 32] width 43 height 14
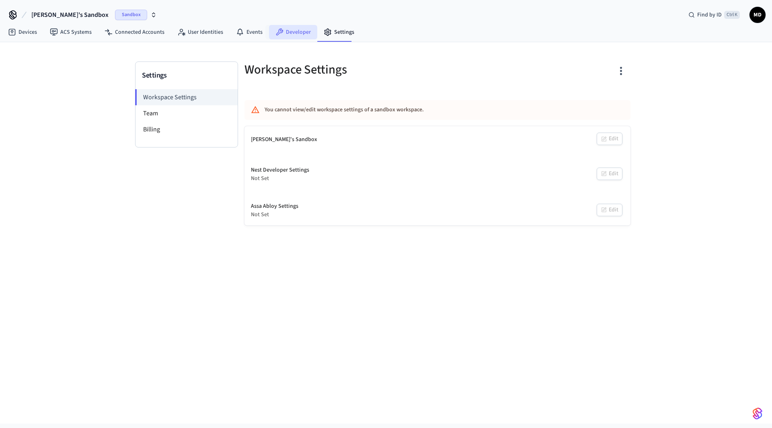
click at [300, 32] on link "Developer" at bounding box center [293, 32] width 48 height 14
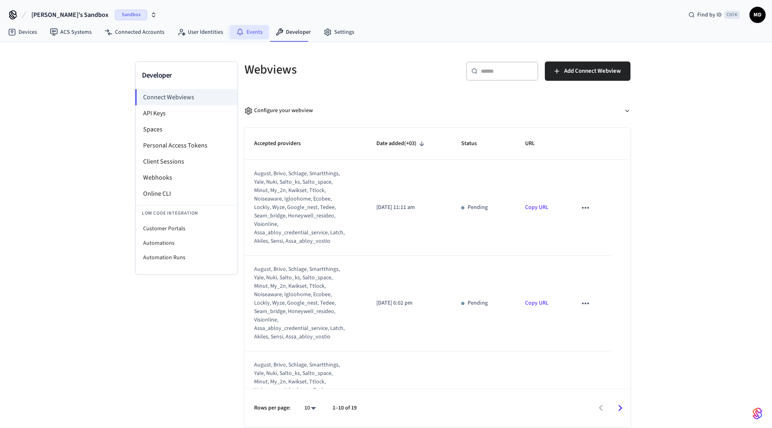
click at [245, 37] on link "Events" at bounding box center [248, 32] width 39 height 14
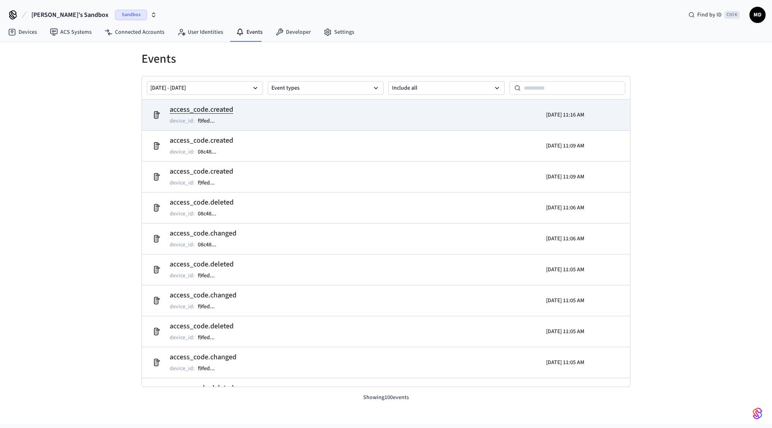
click at [213, 113] on h2 "access_code.created" at bounding box center [201, 109] width 63 height 11
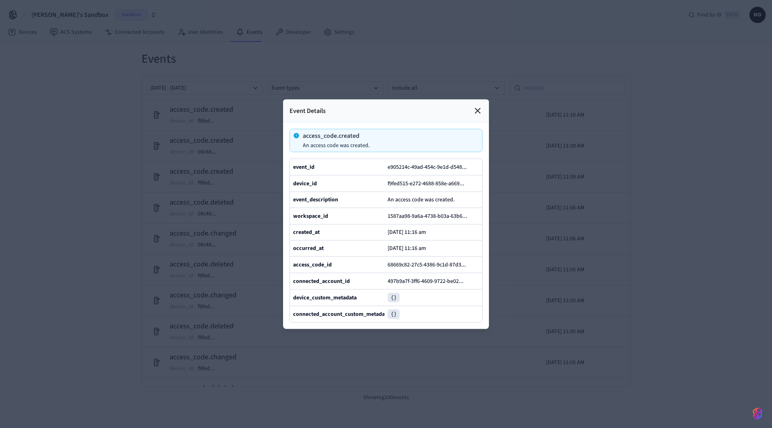
click at [478, 108] on icon at bounding box center [477, 110] width 5 height 5
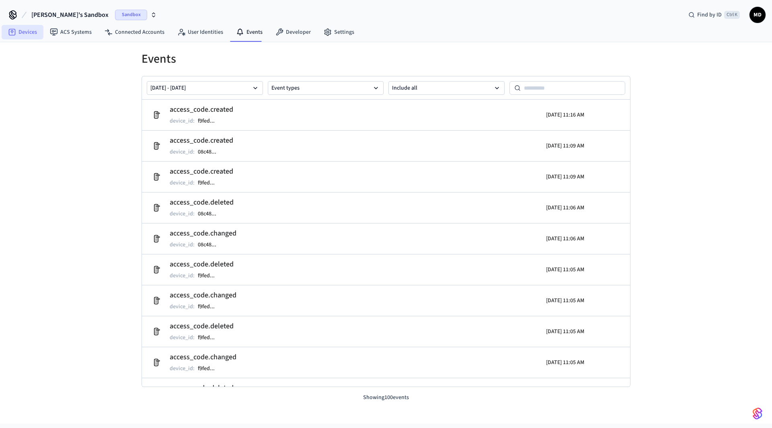
click at [25, 32] on link "Devices" at bounding box center [23, 32] width 42 height 14
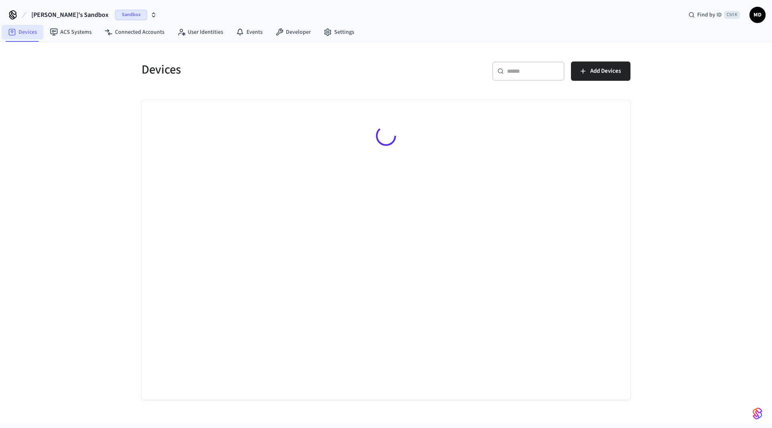
click at [25, 32] on link "Devices" at bounding box center [23, 32] width 42 height 14
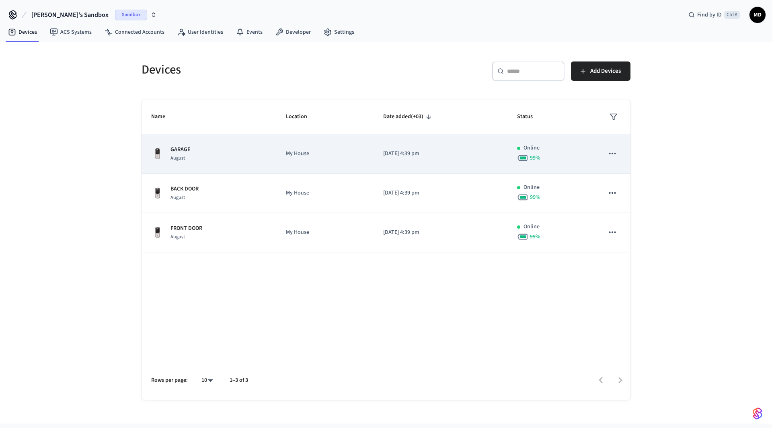
click at [187, 154] on div "August" at bounding box center [180, 158] width 20 height 8
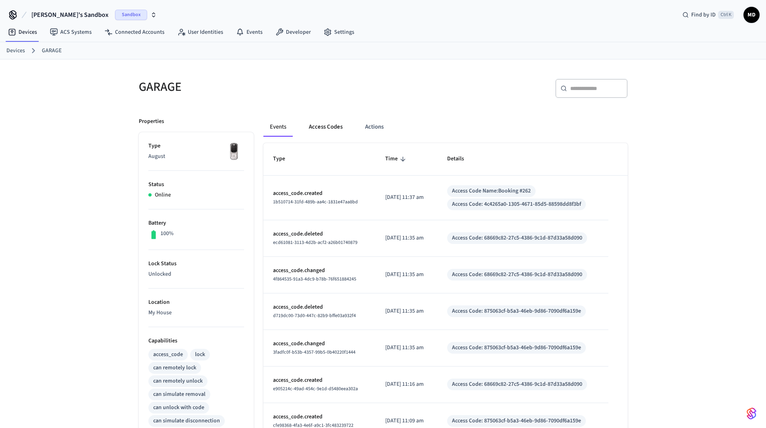
click at [324, 125] on button "Access Codes" at bounding box center [325, 126] width 47 height 19
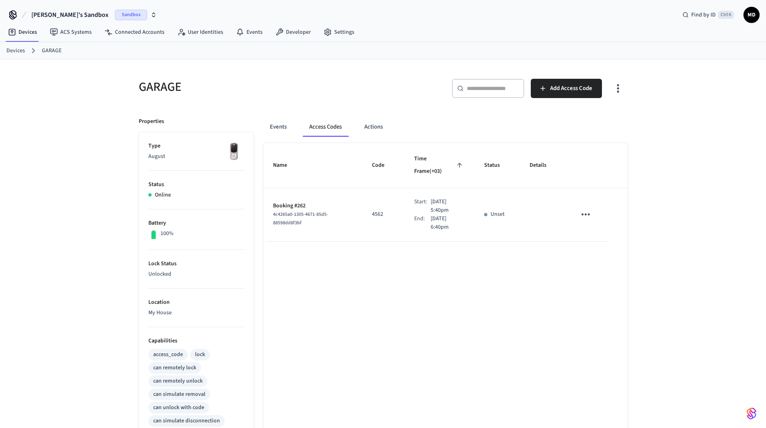
drag, startPoint x: 419, startPoint y: 199, endPoint x: 437, endPoint y: 201, distance: 17.8
click at [437, 201] on div "Start: [DATE] 5:40pm" at bounding box center [439, 206] width 51 height 17
click at [430, 215] on p "[DATE] 6:40pm" at bounding box center [447, 223] width 34 height 17
click at [371, 250] on div "Name Code Time Frame (+03) Status Details Booking #262 4c4265a0-1305-4671-85d5-…" at bounding box center [445, 385] width 364 height 484
